Goal: Task Accomplishment & Management: Manage account settings

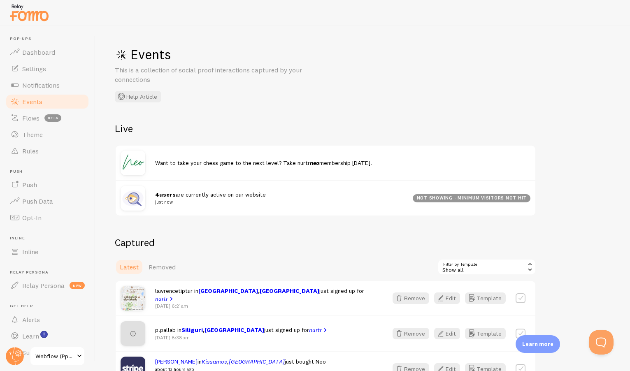
scroll to position [153, 0]
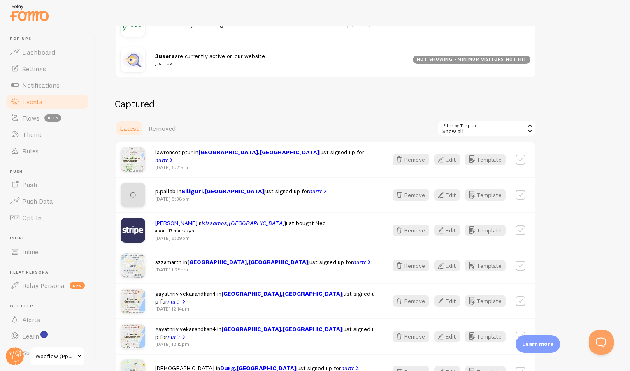
scroll to position [139, 0]
